Goal: Task Accomplishment & Management: Manage account settings

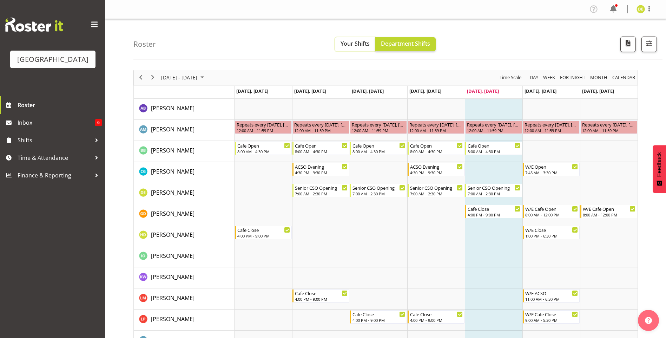
click at [364, 39] on button "Your Shifts" at bounding box center [355, 44] width 40 height 14
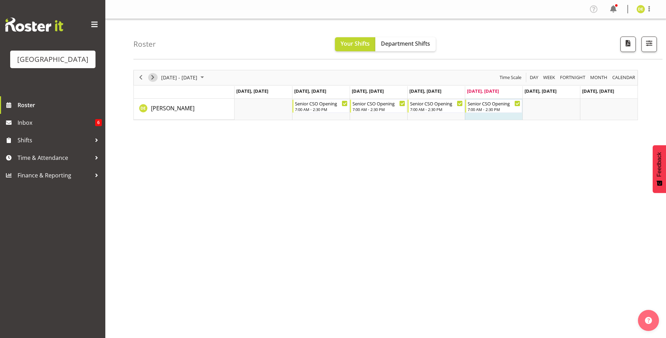
click at [152, 81] on span "Next" at bounding box center [152, 77] width 8 height 9
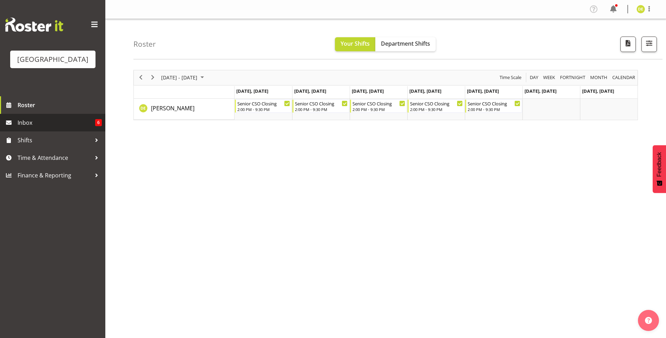
click at [100, 122] on span "6" at bounding box center [98, 122] width 7 height 7
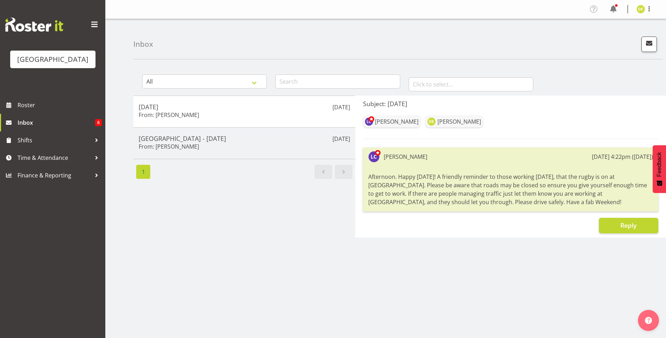
click at [142, 174] on li "1" at bounding box center [143, 172] width 17 height 14
click at [645, 44] on span "button" at bounding box center [648, 43] width 9 height 9
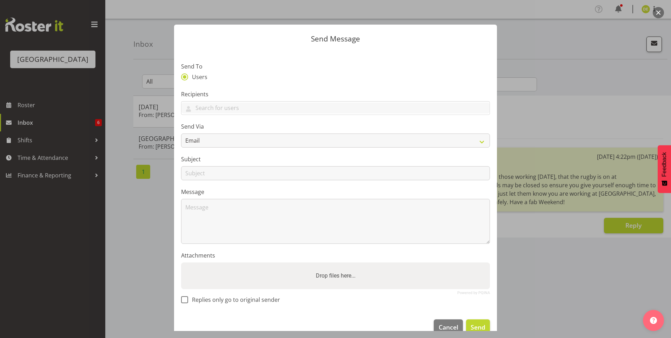
click at [531, 65] on div at bounding box center [335, 169] width 671 height 338
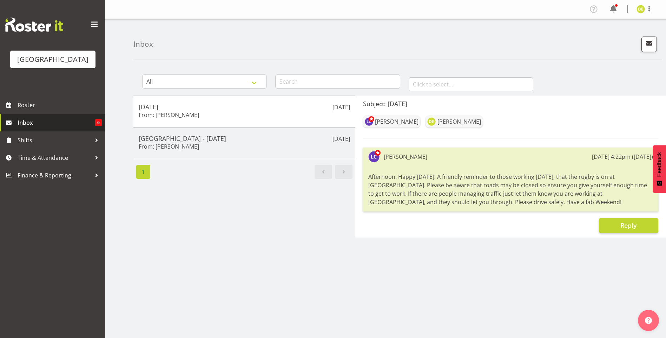
click at [99, 123] on span "6" at bounding box center [98, 122] width 7 height 7
click at [610, 6] on span at bounding box center [612, 9] width 11 height 11
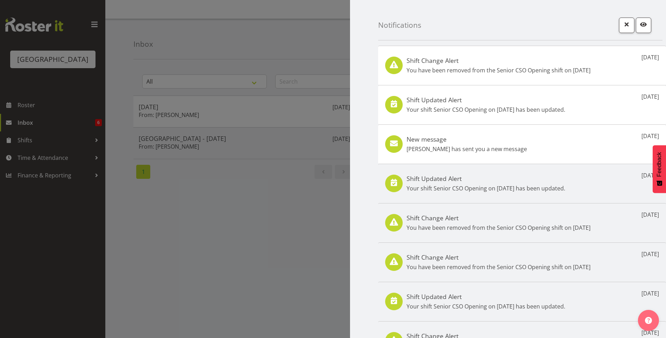
click at [489, 73] on p "You have been removed from the Senior CSO Opening shift on 11th Aug." at bounding box center [498, 70] width 184 height 8
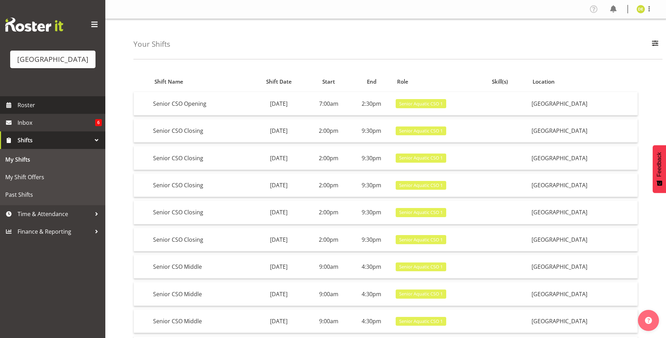
click at [42, 105] on span "Roster" at bounding box center [60, 105] width 84 height 11
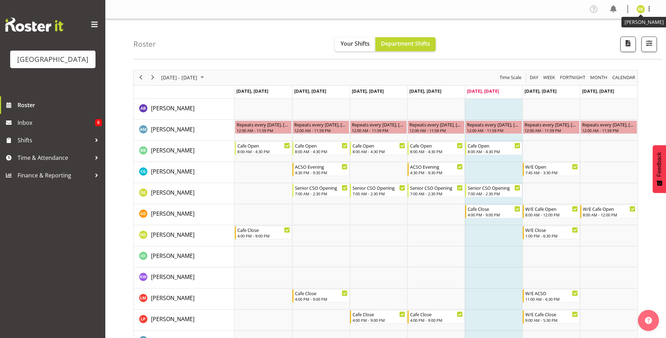
click at [639, 12] on img at bounding box center [640, 9] width 8 height 8
click at [622, 36] on link "Log Out" at bounding box center [619, 37] width 67 height 13
